Goal: Task Accomplishment & Management: Use online tool/utility

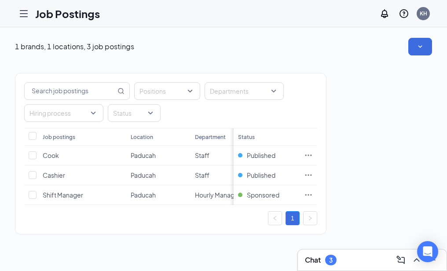
click at [21, 12] on icon "Hamburger" at bounding box center [23, 13] width 11 height 11
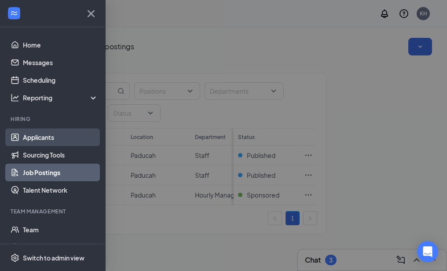
click at [54, 141] on link "Applicants" at bounding box center [60, 137] width 75 height 18
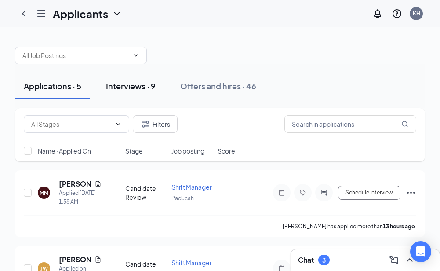
click at [136, 84] on div "Interviews · 9" at bounding box center [131, 86] width 50 height 11
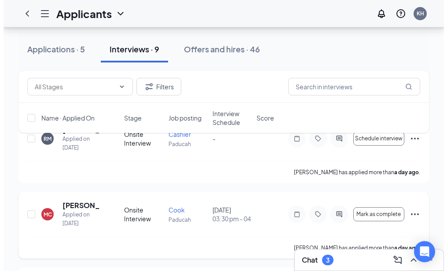
scroll to position [88, 0]
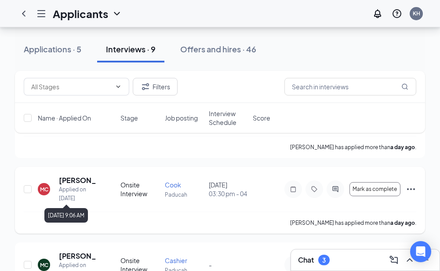
click at [73, 187] on div "Applied on [DATE]" at bounding box center [78, 194] width 38 height 18
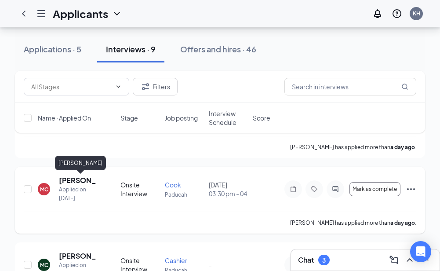
click at [73, 177] on h5 "[PERSON_NAME]" at bounding box center [78, 181] width 38 height 10
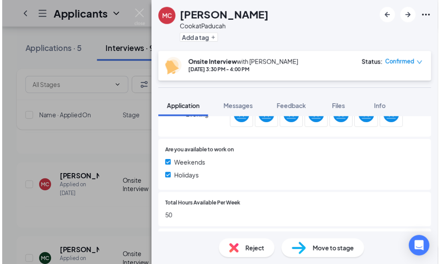
scroll to position [427, 0]
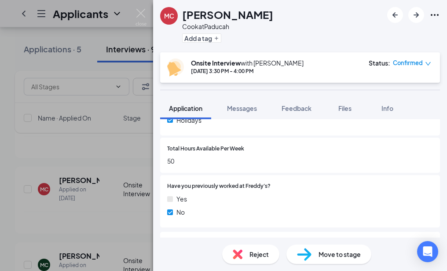
click at [51, 65] on div "MC [PERSON_NAME] at [GEOGRAPHIC_DATA] Add a tag Onsite Interview with [PERSON_N…" at bounding box center [223, 135] width 447 height 271
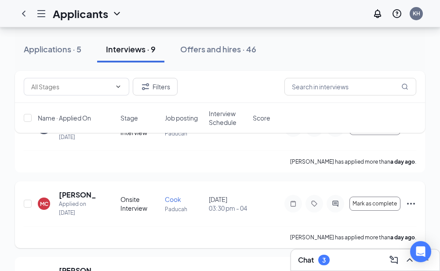
scroll to position [88, 0]
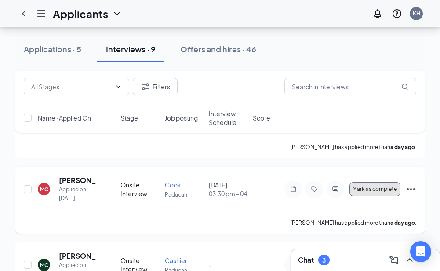
click at [369, 188] on span "Mark as complete" at bounding box center [375, 189] width 44 height 6
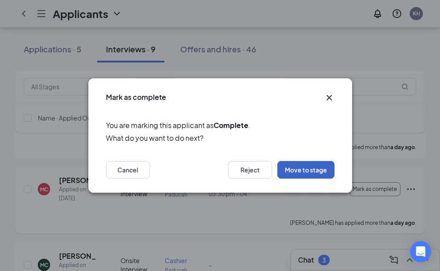
click at [307, 172] on button "Move to stage" at bounding box center [306, 170] width 57 height 18
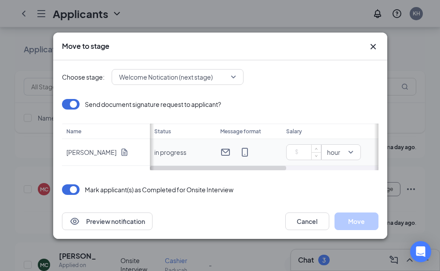
click at [309, 153] on input at bounding box center [305, 152] width 31 height 13
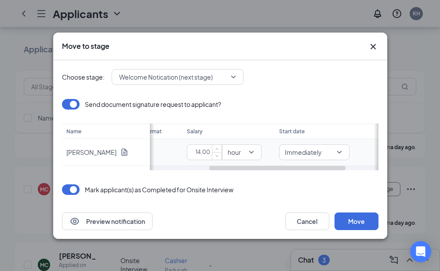
drag, startPoint x: 284, startPoint y: 168, endPoint x: 346, endPoint y: 165, distance: 62.1
click at [344, 167] on div at bounding box center [277, 168] width 137 height 4
click at [339, 148] on span "Immediately" at bounding box center [313, 151] width 59 height 9
type input "14"
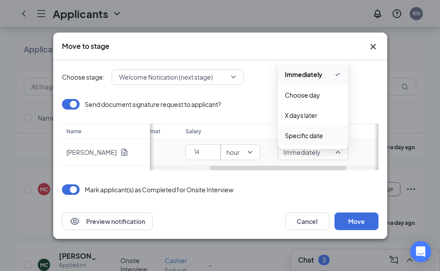
click at [321, 132] on span "Specific date" at bounding box center [304, 136] width 38 height 10
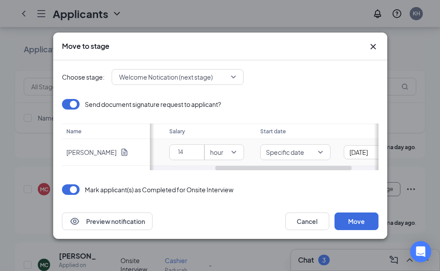
scroll to position [0, 154]
drag, startPoint x: 344, startPoint y: 168, endPoint x: 377, endPoint y: 164, distance: 33.2
click at [379, 165] on div "Choose stage: Welcome Notication (next stage) Send document signature request t…" at bounding box center [220, 131] width 334 height 143
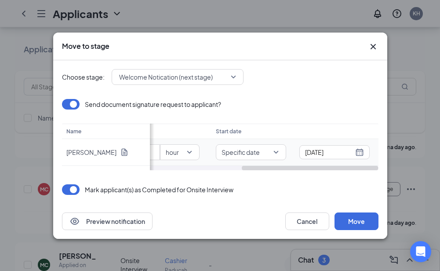
click at [359, 149] on div "[DATE]" at bounding box center [334, 152] width 59 height 10
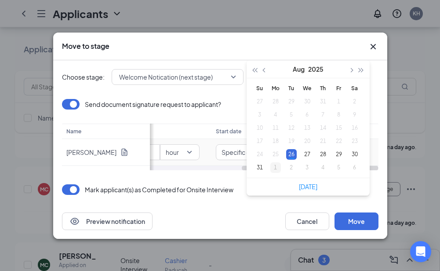
type input "[DATE]"
click at [275, 163] on div "1" at bounding box center [276, 167] width 11 height 11
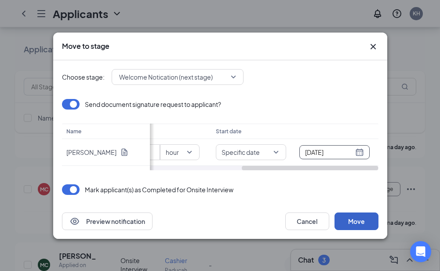
click at [344, 220] on button "Move" at bounding box center [357, 222] width 44 height 18
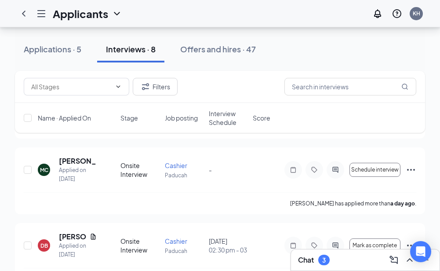
scroll to position [88, 0]
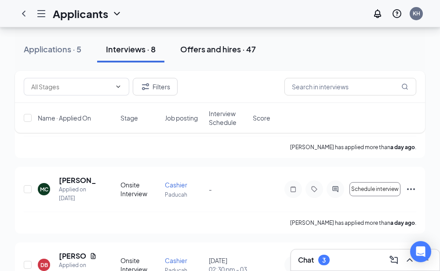
click at [213, 46] on div "Offers and hires · 47" at bounding box center [218, 49] width 76 height 11
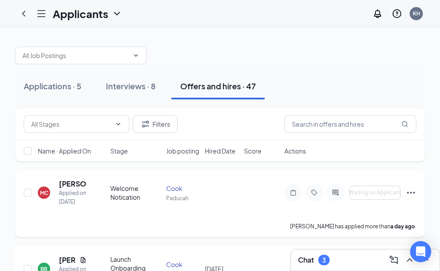
click at [410, 198] on icon "Ellipses" at bounding box center [411, 192] width 11 height 11
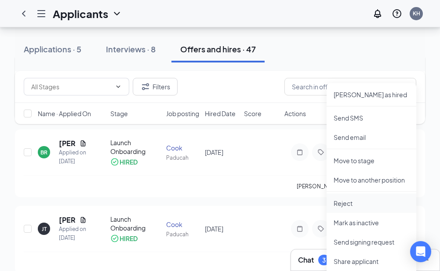
scroll to position [132, 0]
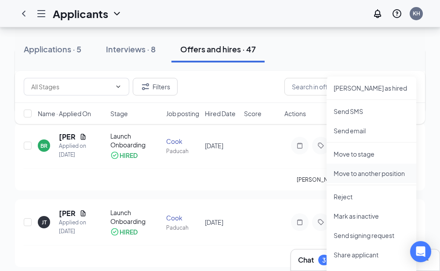
click at [370, 171] on p "Move to another position" at bounding box center [372, 173] width 76 height 9
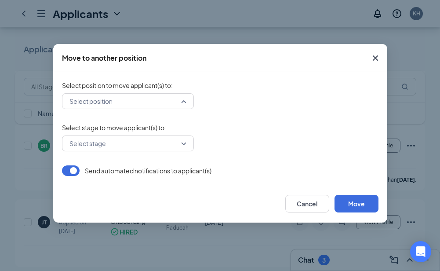
click at [183, 101] on div "Select position" at bounding box center [128, 101] width 132 height 16
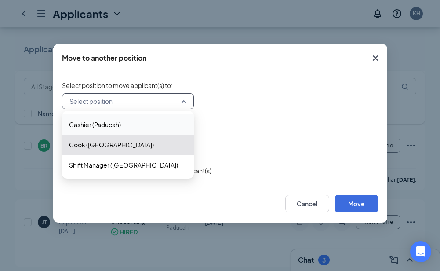
click at [132, 120] on span "Cashier (Paducah)" at bounding box center [128, 125] width 118 height 10
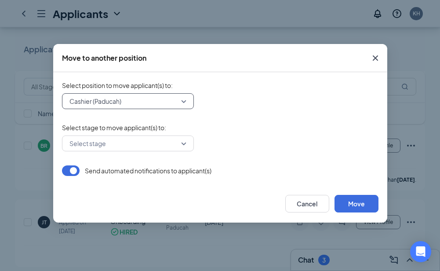
click at [111, 142] on input "search" at bounding box center [124, 143] width 115 height 15
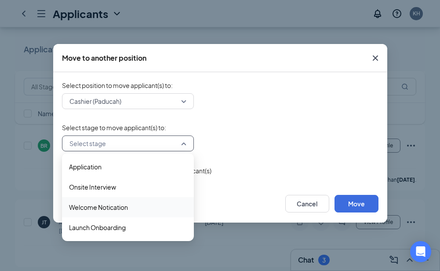
click at [112, 206] on span "Welcome Notication" at bounding box center [98, 207] width 59 height 10
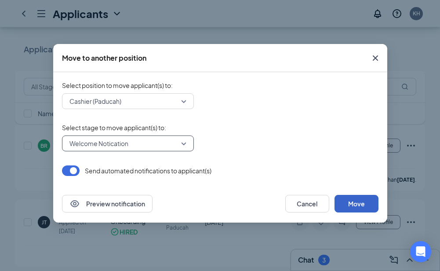
click at [340, 199] on button "Move" at bounding box center [357, 204] width 44 height 18
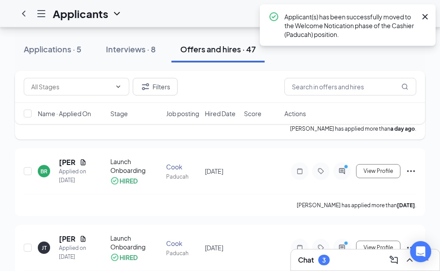
scroll to position [0, 0]
